Goal: Information Seeking & Learning: Learn about a topic

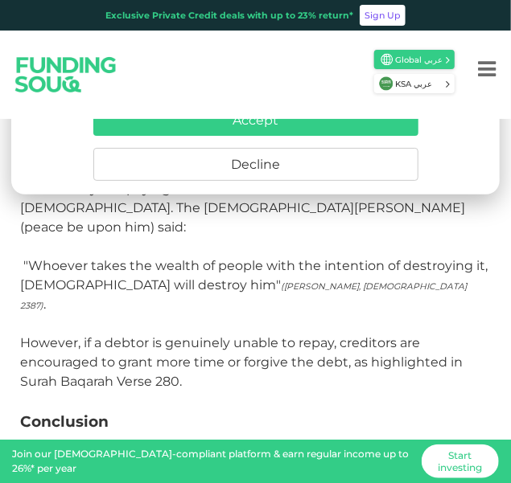
scroll to position [4001, 0]
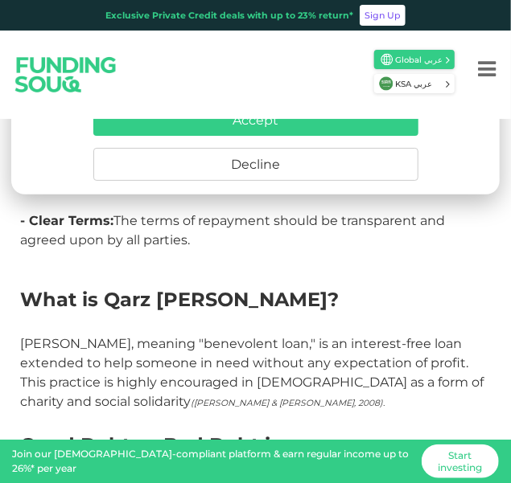
scroll to position [2660, 0]
